Goal: Information Seeking & Learning: Learn about a topic

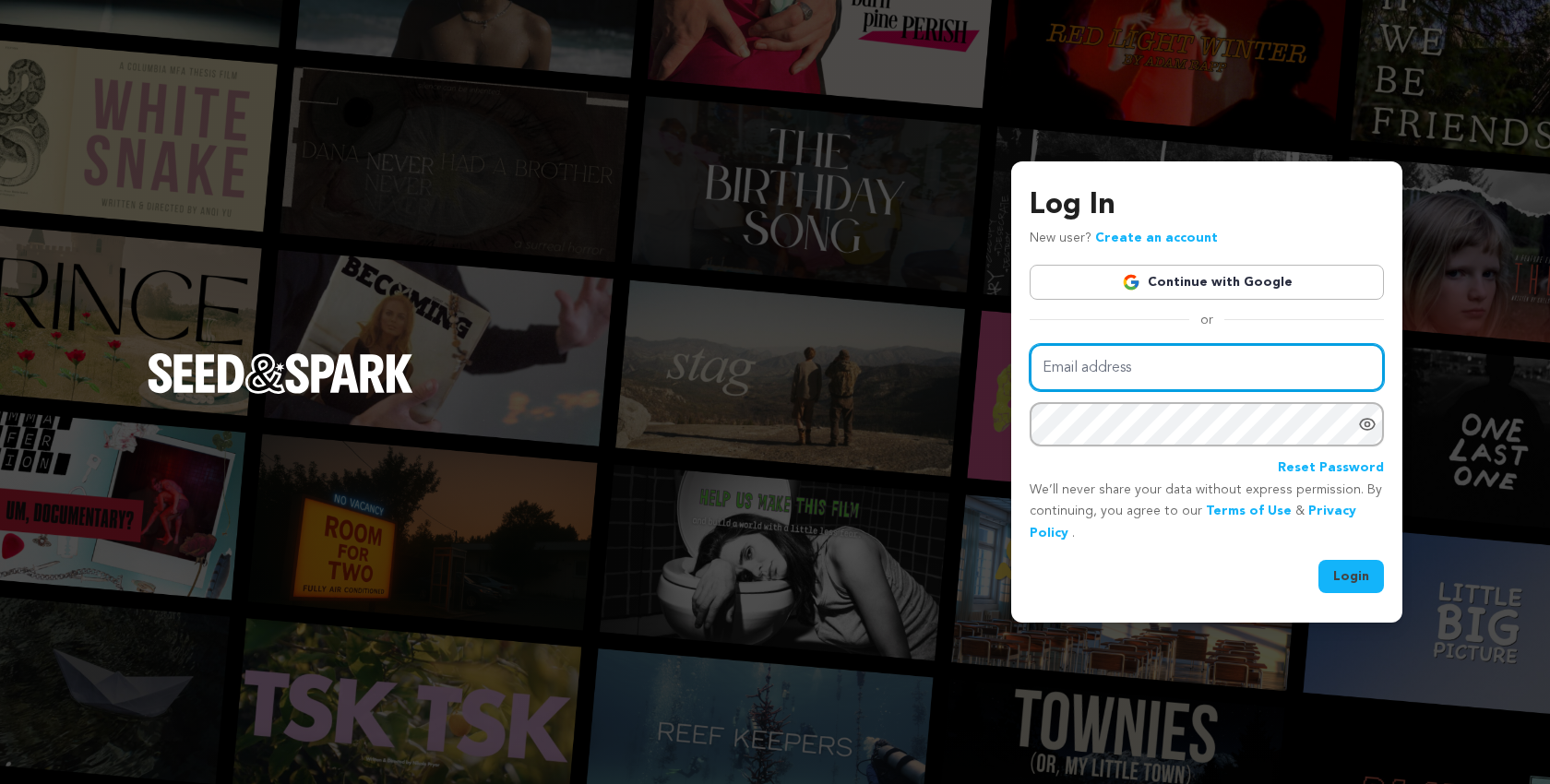
type input "scriptapalooza@mac.com"
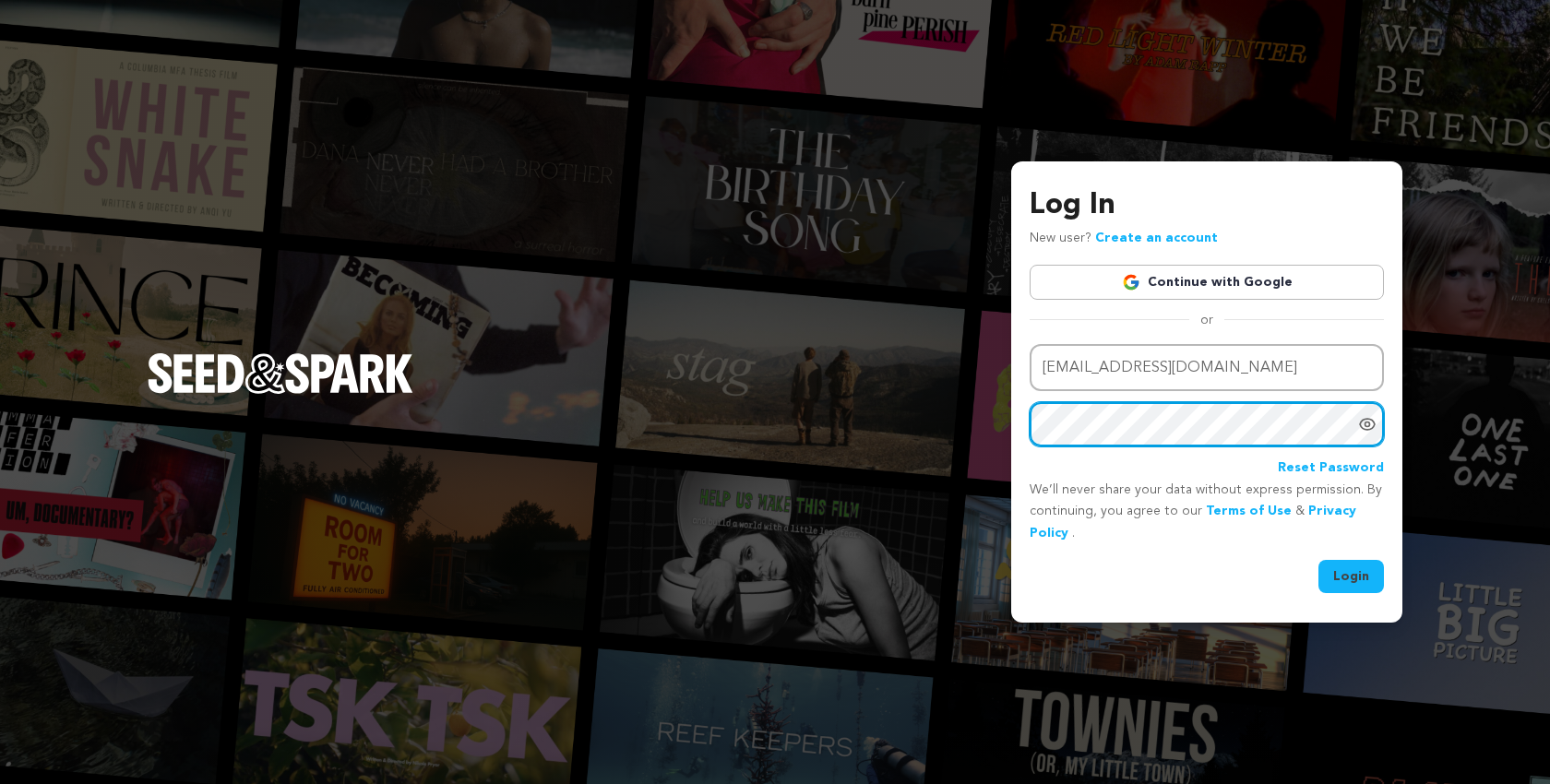
click at [1352, 574] on button "Login" at bounding box center [1351, 577] width 65 height 33
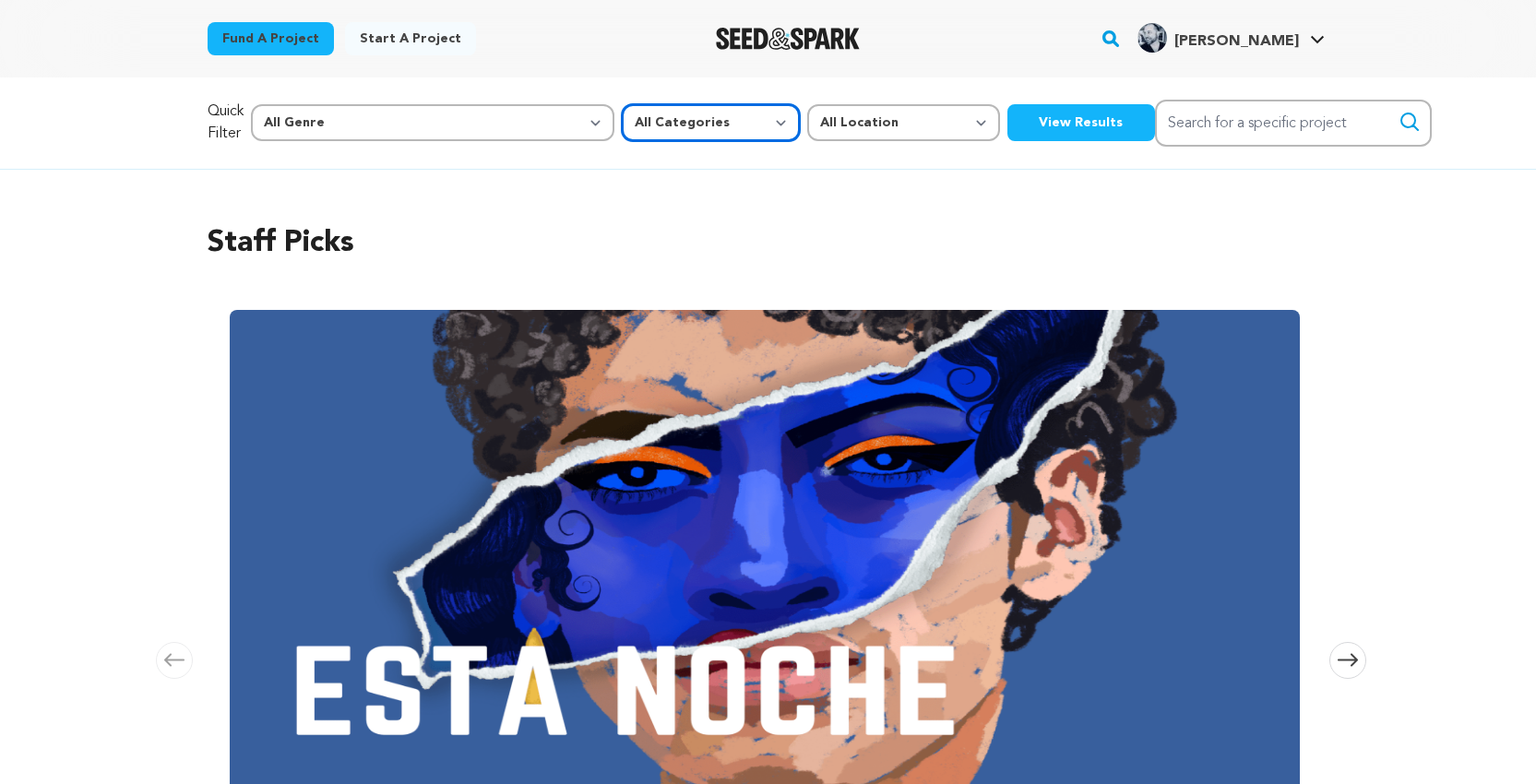
select select "382"
click at [1008, 124] on button "View Results" at bounding box center [1081, 123] width 148 height 37
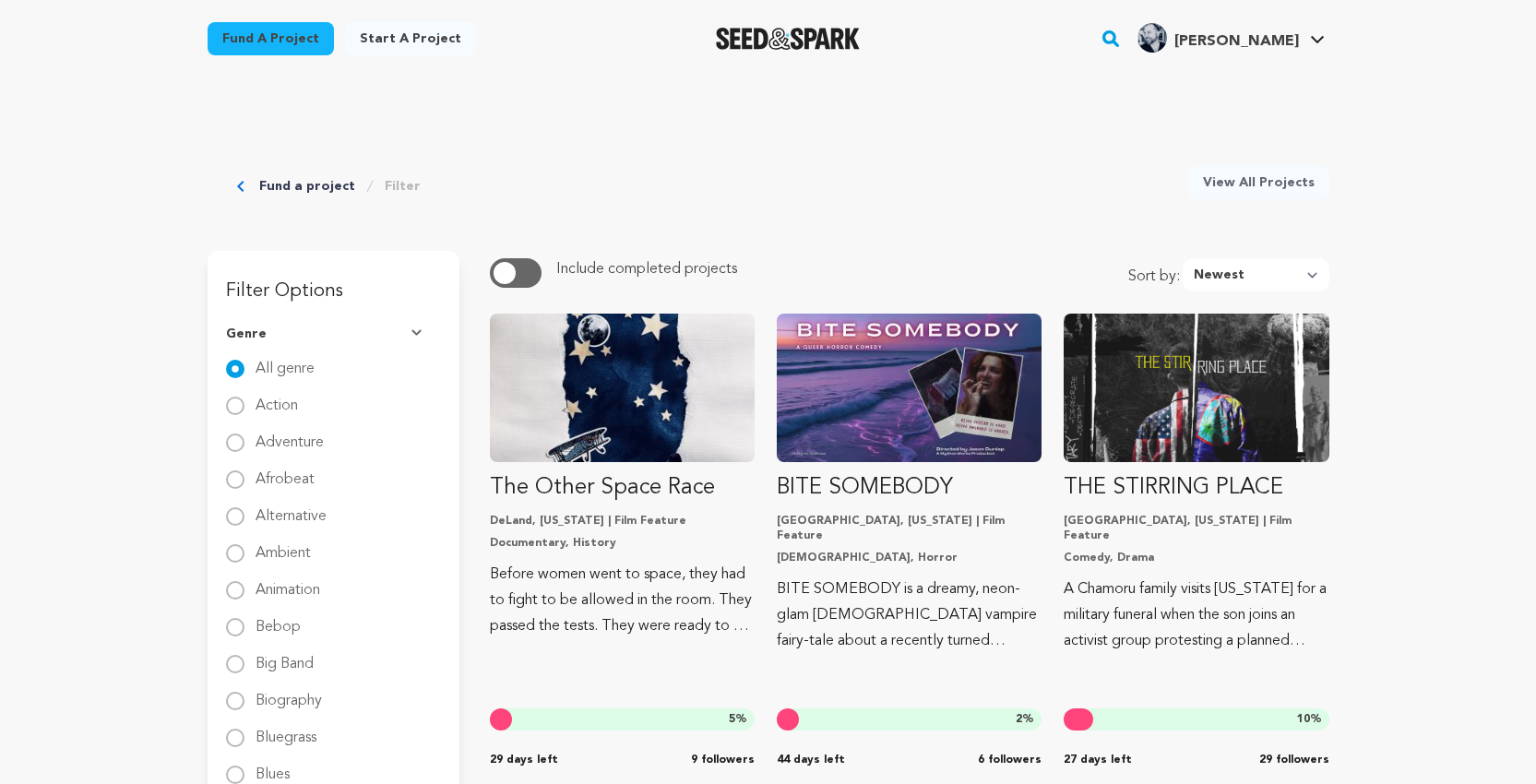
click at [273, 34] on link "Fund a project" at bounding box center [271, 39] width 127 height 33
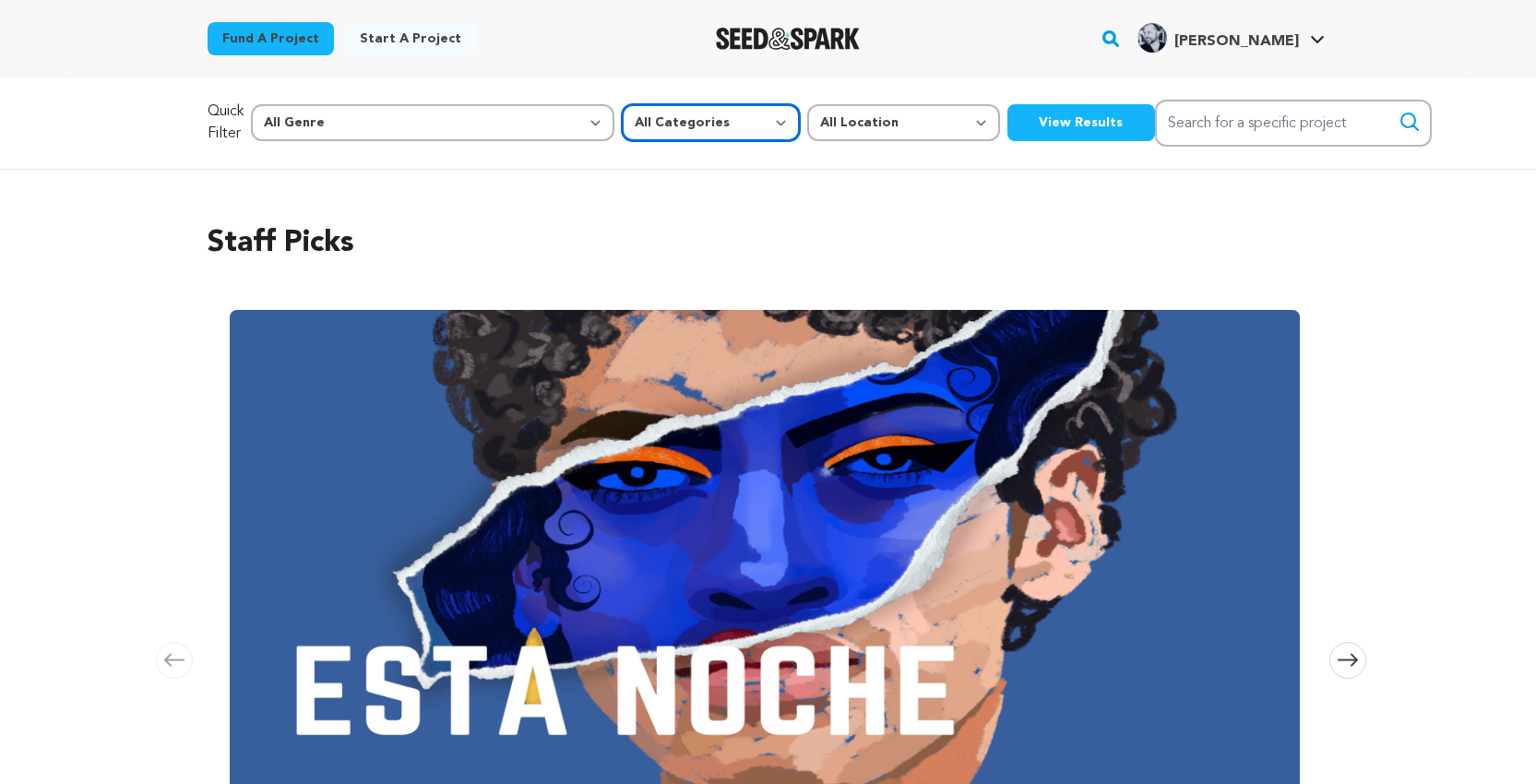
select select "383"
click at [1008, 115] on button "View Results" at bounding box center [1081, 123] width 148 height 37
